Goal: Task Accomplishment & Management: Manage account settings

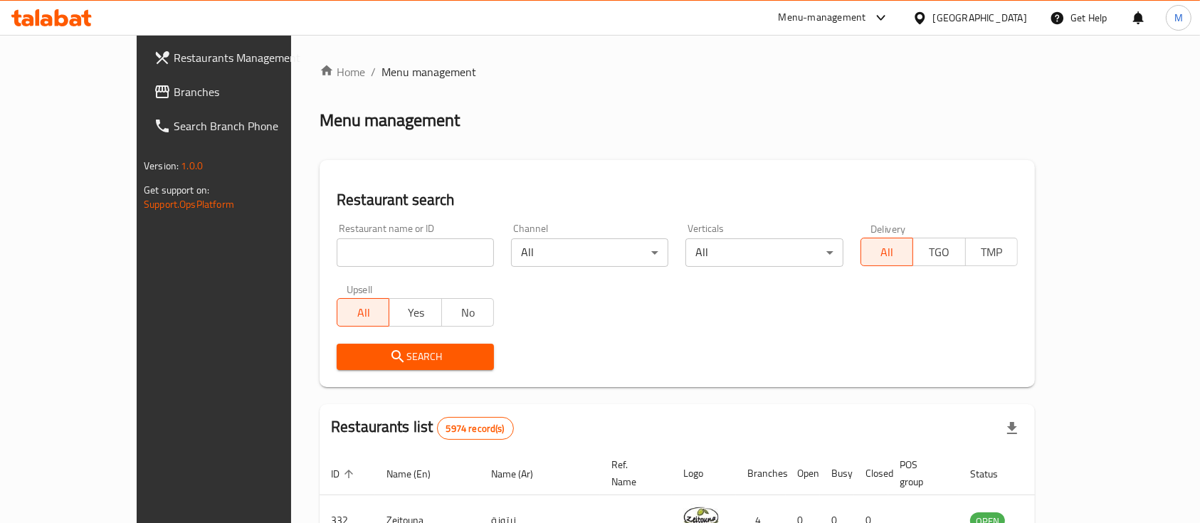
click at [1014, 10] on div "Bahrain" at bounding box center [980, 18] width 94 height 16
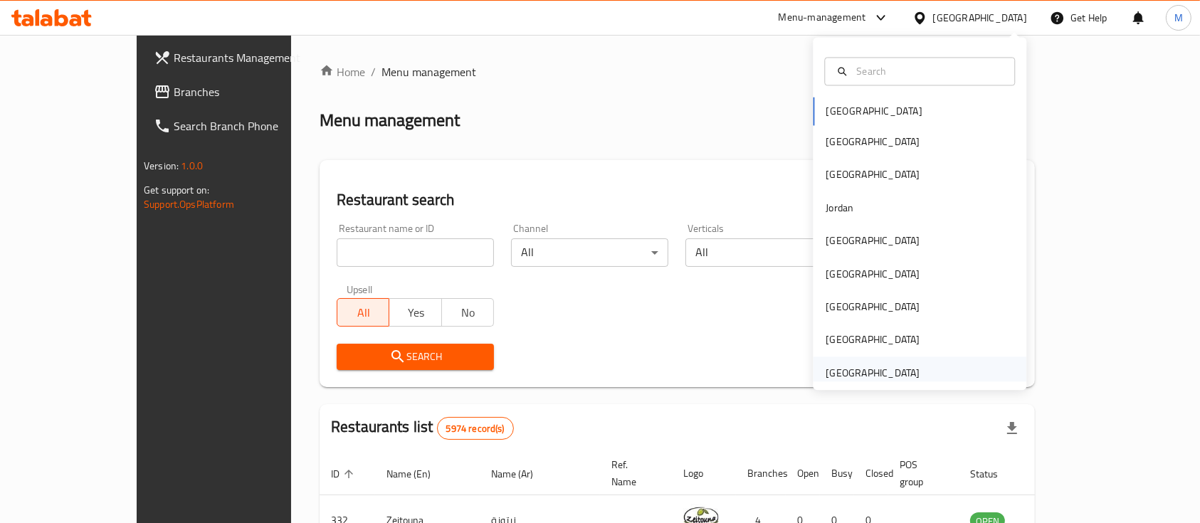
click at [849, 379] on div "[GEOGRAPHIC_DATA]" at bounding box center [873, 373] width 94 height 16
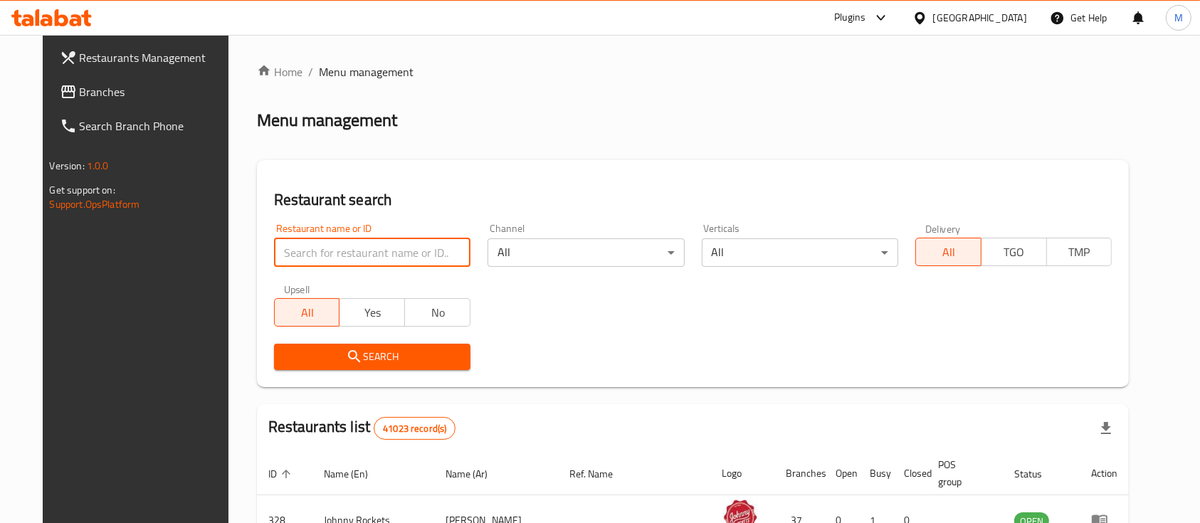
click at [399, 251] on input "search" at bounding box center [372, 253] width 197 height 28
paste input "Snicker Doodle"
type input "Snicker Doodle"
click button "Search" at bounding box center [372, 357] width 197 height 26
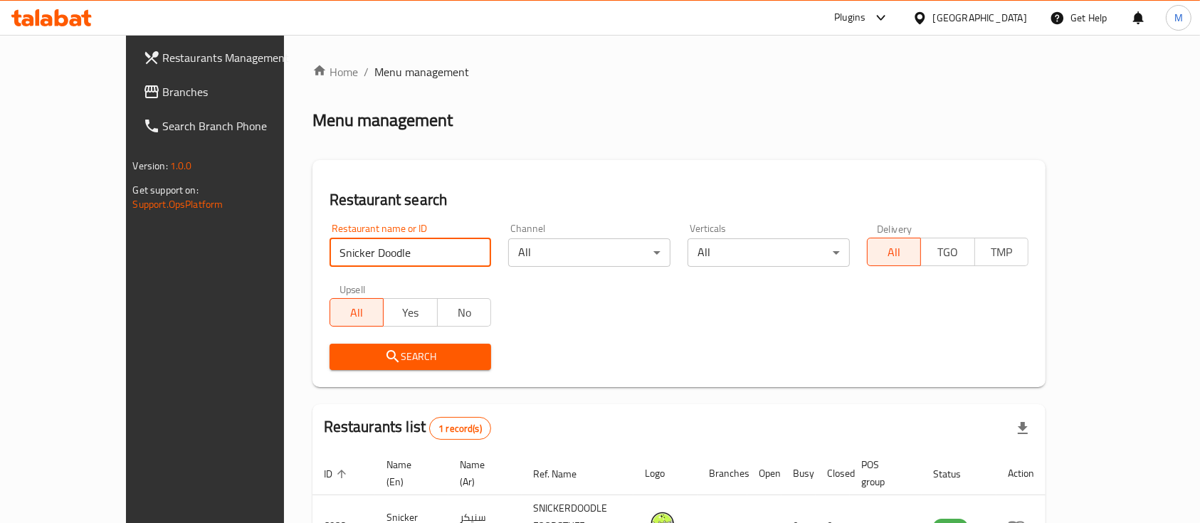
scroll to position [83, 0]
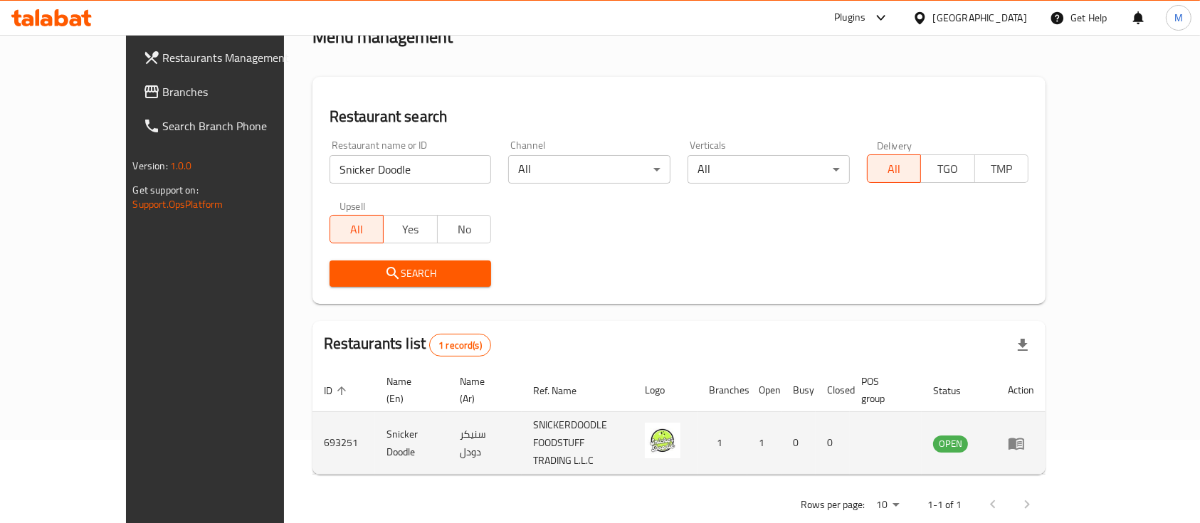
click at [1046, 415] on td "enhanced table" at bounding box center [1021, 443] width 49 height 63
click at [1025, 435] on icon "enhanced table" at bounding box center [1016, 443] width 17 height 17
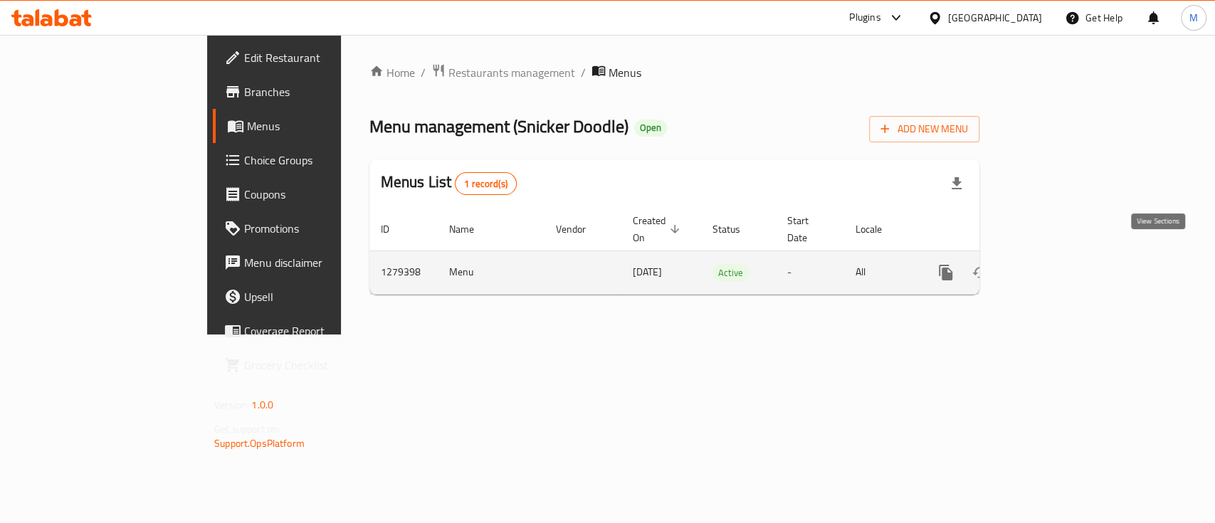
click at [1057, 264] on icon "enhanced table" at bounding box center [1048, 272] width 17 height 17
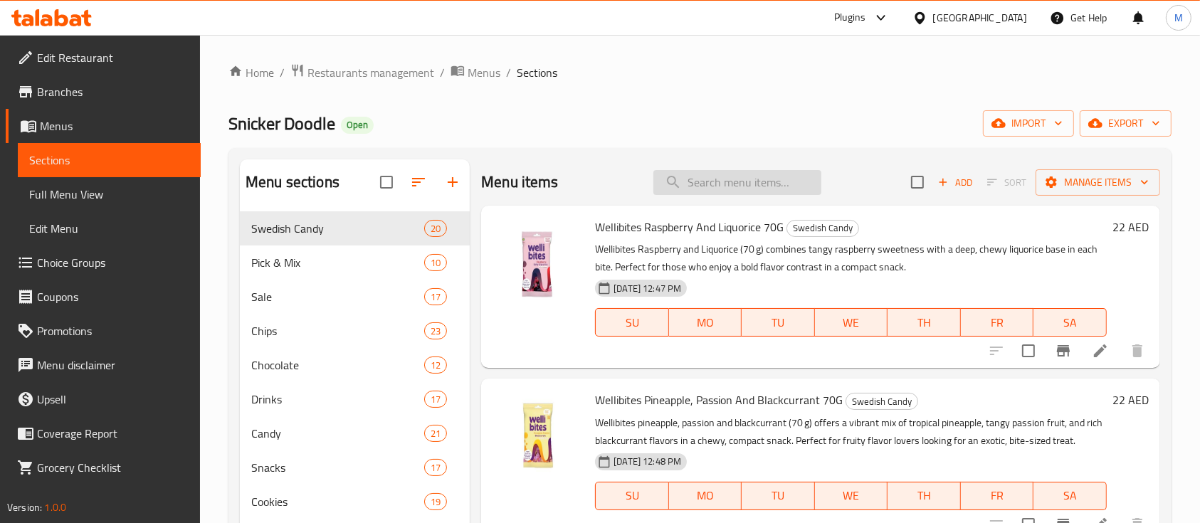
click at [715, 191] on input "search" at bounding box center [738, 182] width 168 height 25
paste input "Warheads Jelly"
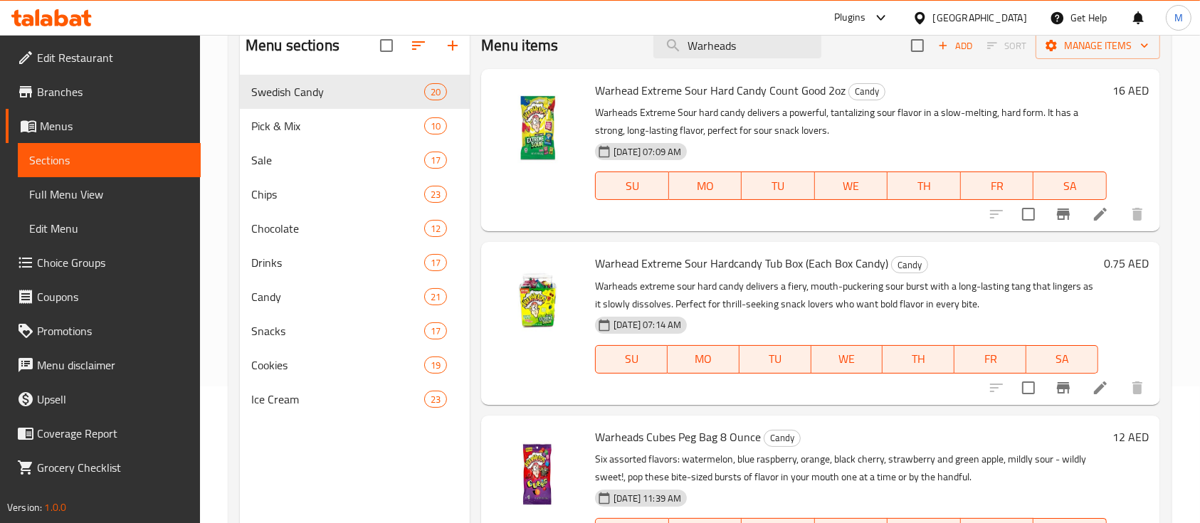
scroll to position [120, 0]
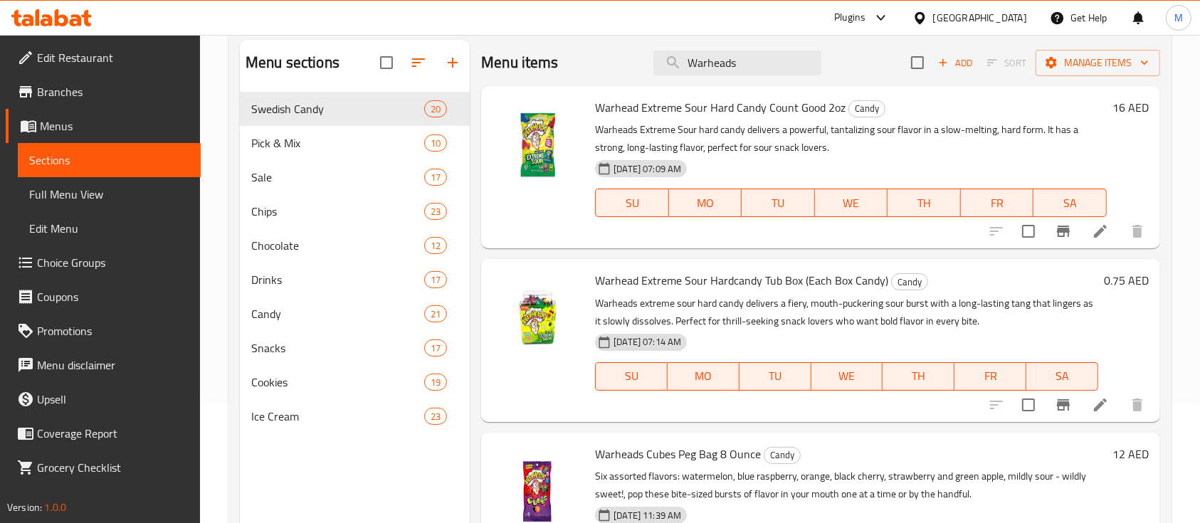
type input "Warheads"
click at [46, 94] on span "Branches" at bounding box center [113, 91] width 152 height 17
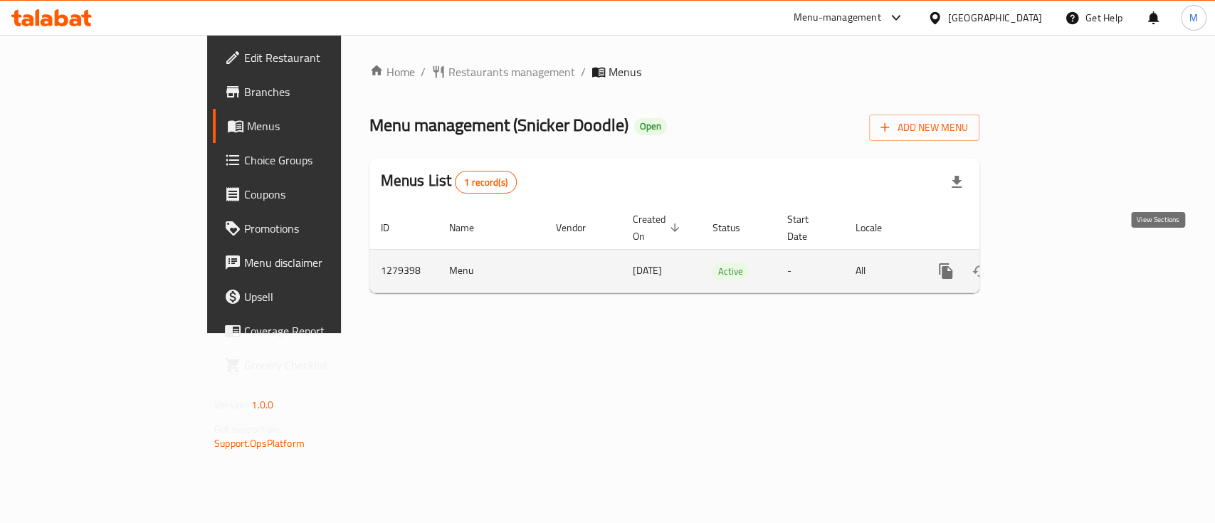
click at [1066, 265] on link "enhanced table" at bounding box center [1049, 271] width 34 height 34
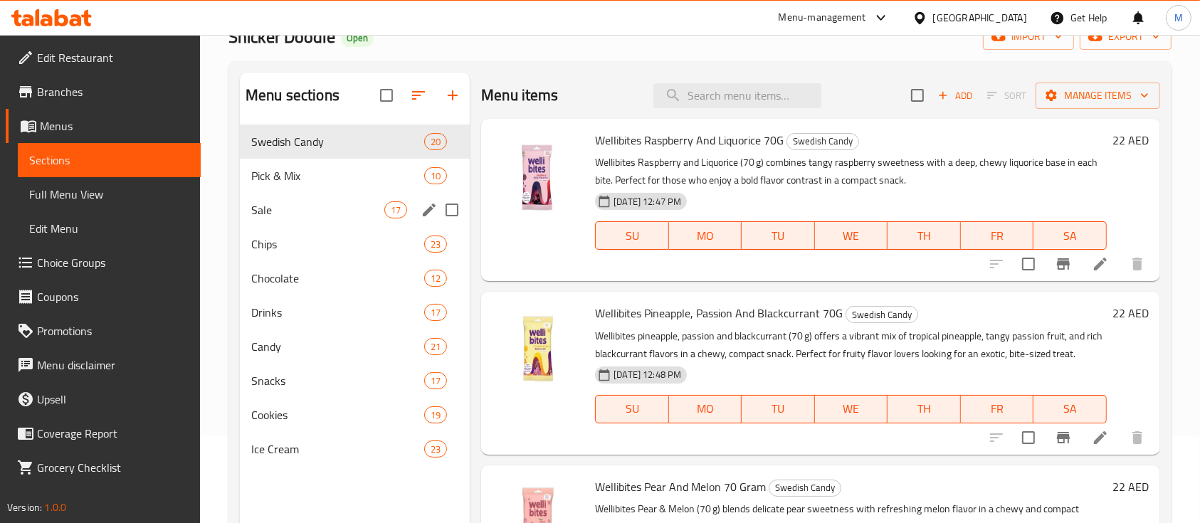
scroll to position [98, 0]
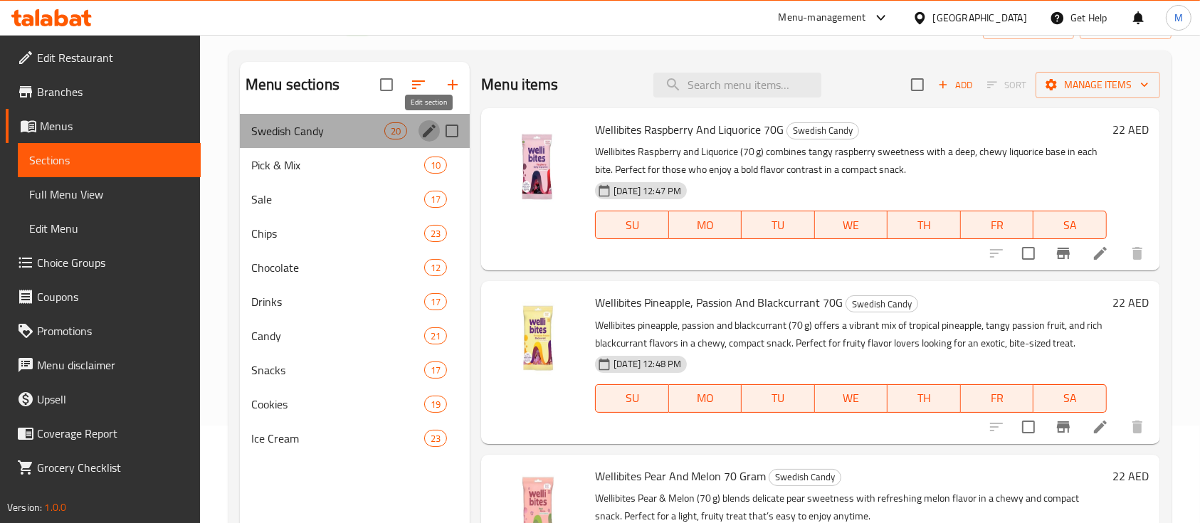
click at [430, 134] on icon "edit" at bounding box center [429, 130] width 17 height 17
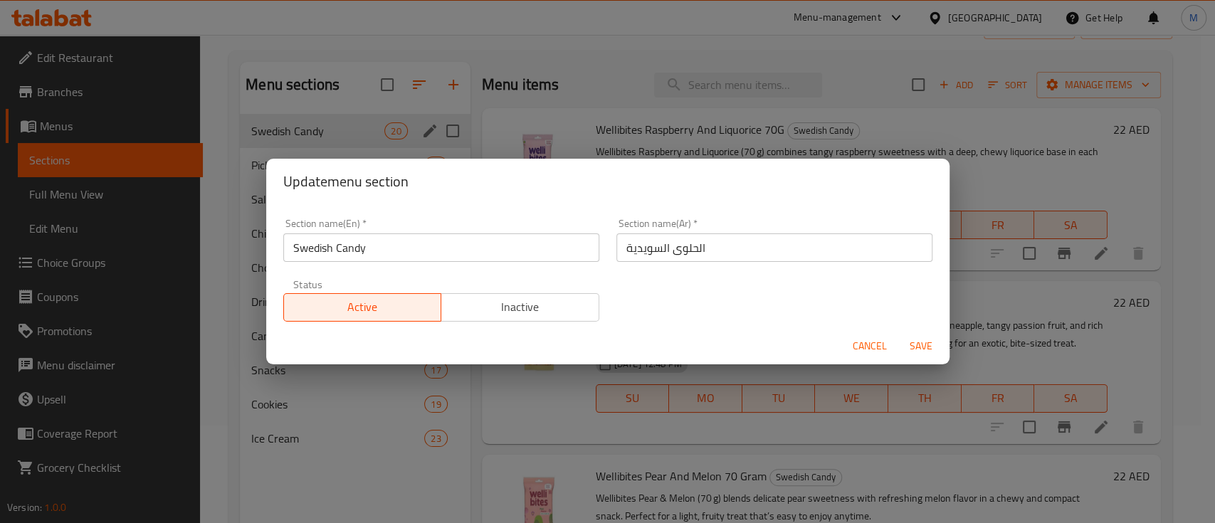
click at [430, 134] on div "Update menu section Section name(En)   * Swedish Candy Section name(En) * Secti…" at bounding box center [607, 261] width 1215 height 523
click at [850, 333] on button "Cancel" at bounding box center [870, 346] width 46 height 26
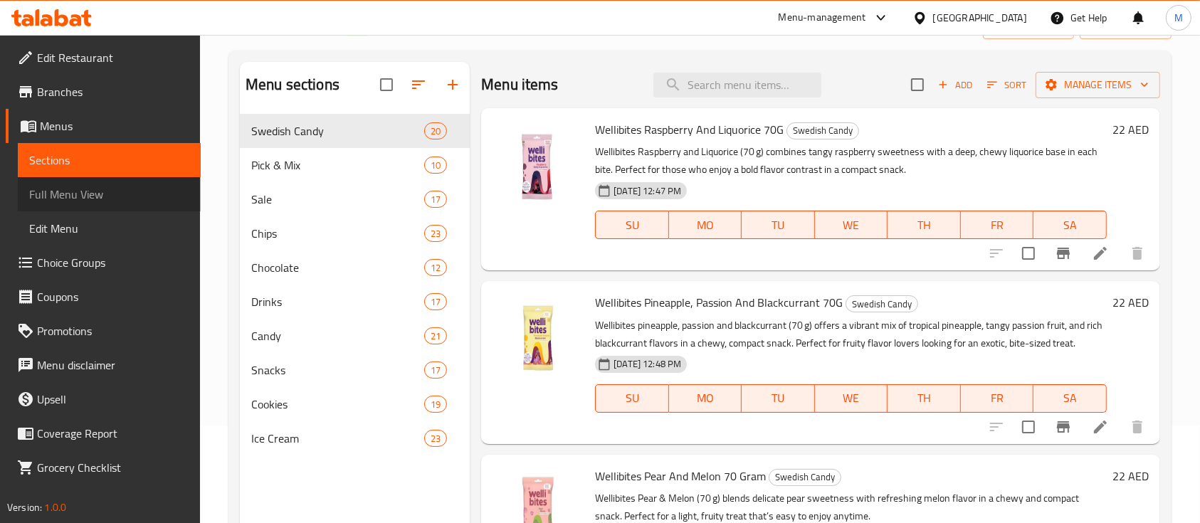
click at [119, 198] on span "Full Menu View" at bounding box center [109, 194] width 160 height 17
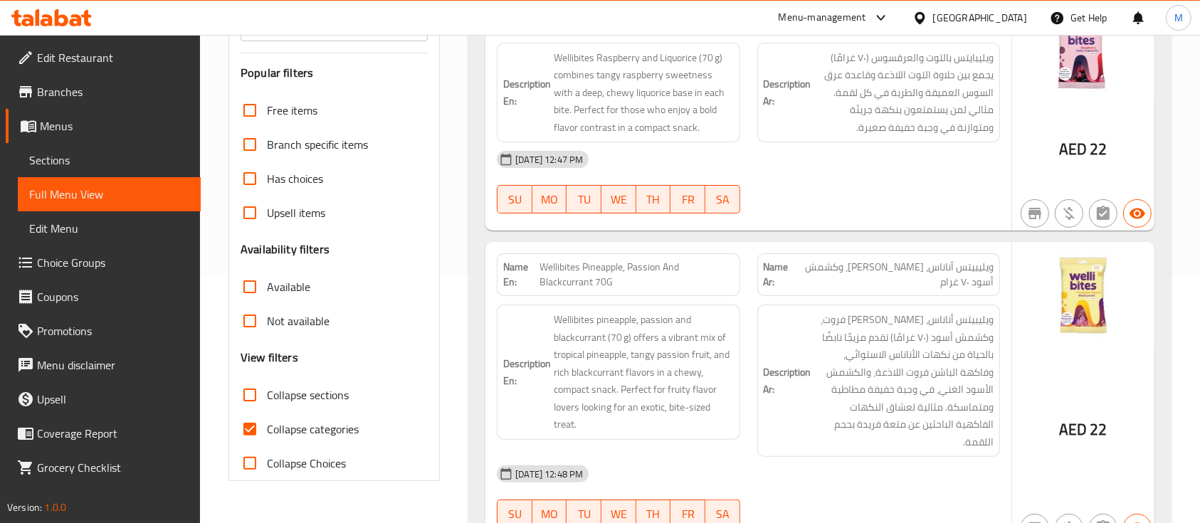
scroll to position [249, 0]
click at [320, 437] on span "Collapse categories" at bounding box center [313, 428] width 92 height 17
click at [267, 438] on input "Collapse categories" at bounding box center [250, 429] width 34 height 34
checkbox input "false"
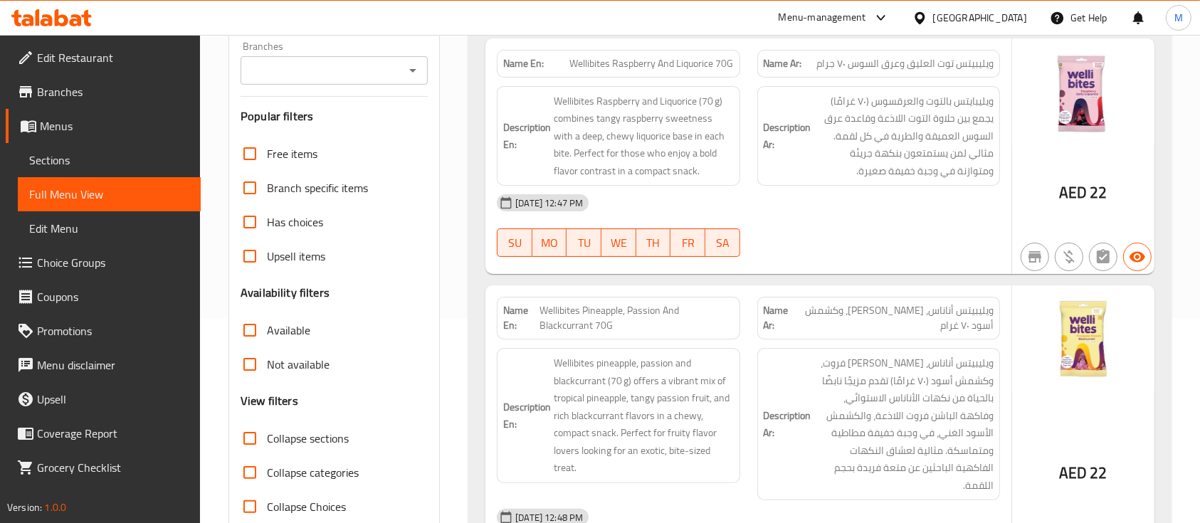
scroll to position [203, 0]
click at [320, 438] on span "Collapse sections" at bounding box center [308, 439] width 82 height 17
click at [267, 438] on input "Collapse sections" at bounding box center [250, 440] width 34 height 34
checkbox input "true"
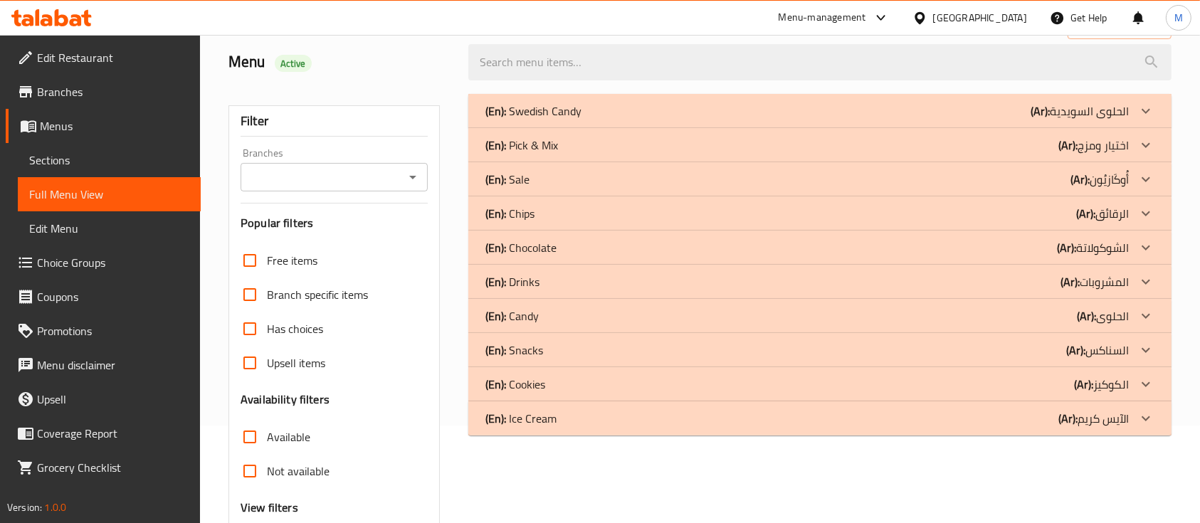
scroll to position [97, 0]
click at [545, 120] on div "(En): Sale (Ar): أُوكَازيُون" at bounding box center [808, 111] width 644 height 17
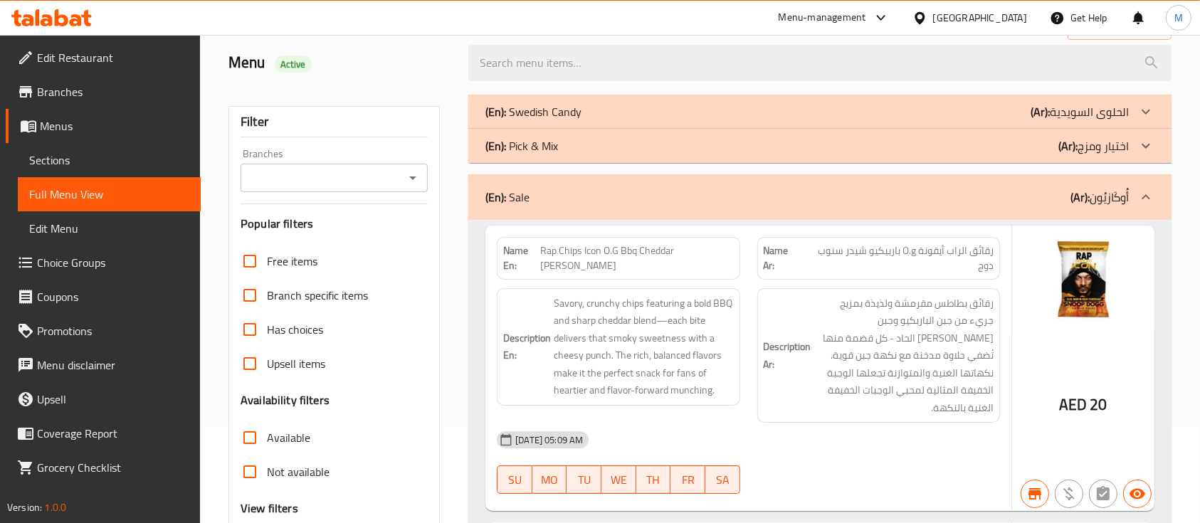
click at [75, 161] on span "Sections" at bounding box center [109, 160] width 160 height 17
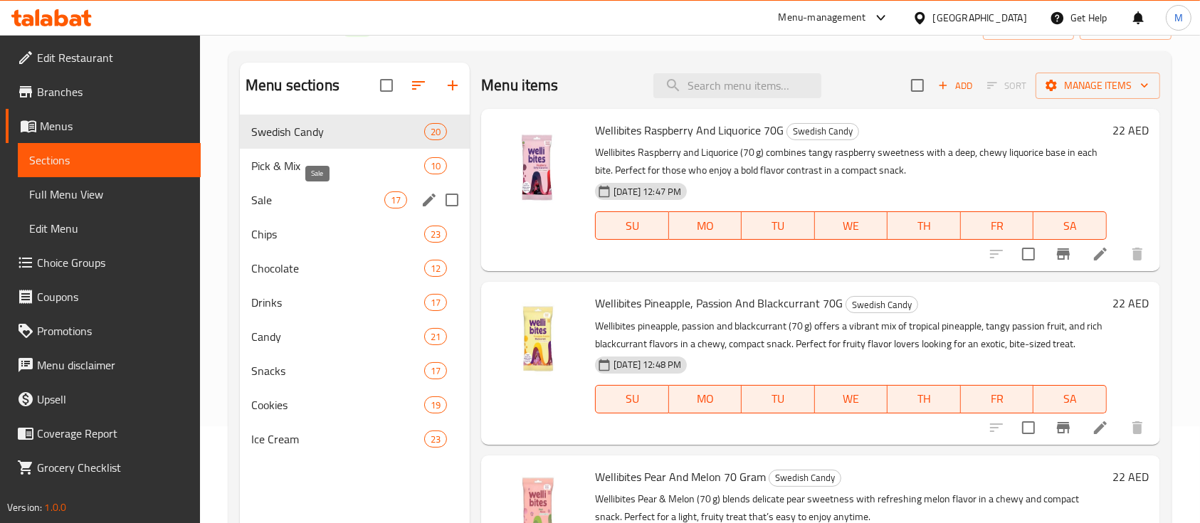
click at [258, 202] on span "Sale" at bounding box center [317, 200] width 133 height 17
